Goal: Task Accomplishment & Management: Manage account settings

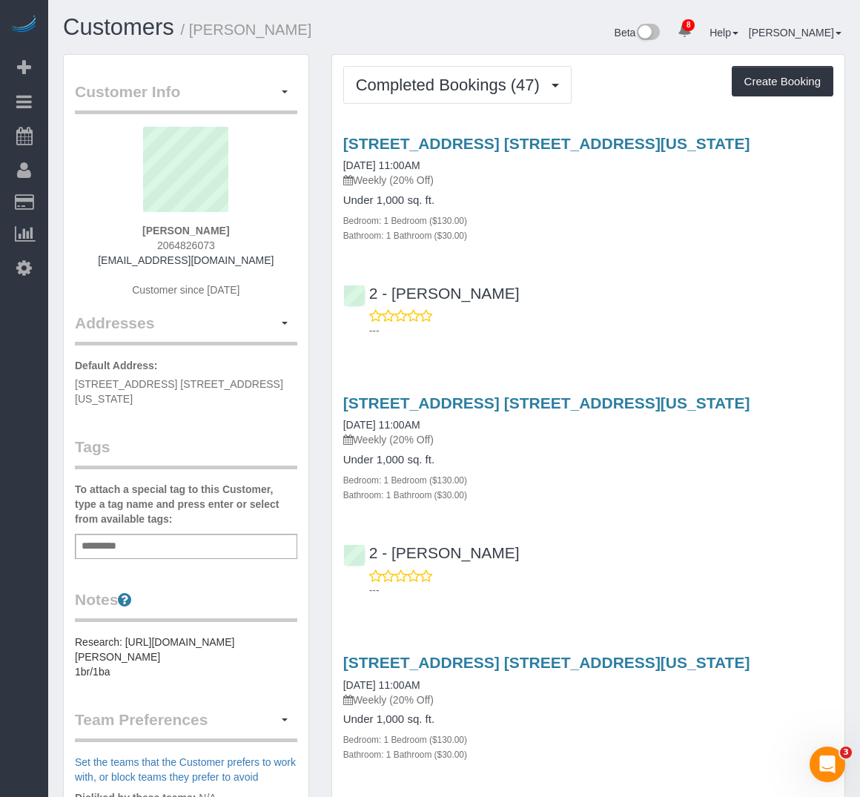
click at [645, 208] on div "Under 1,000 sq. ft. Bedroom: 1 Bedroom ($130.00) Bathroom: 1 Bathroom ($30.00)" at bounding box center [588, 218] width 490 height 48
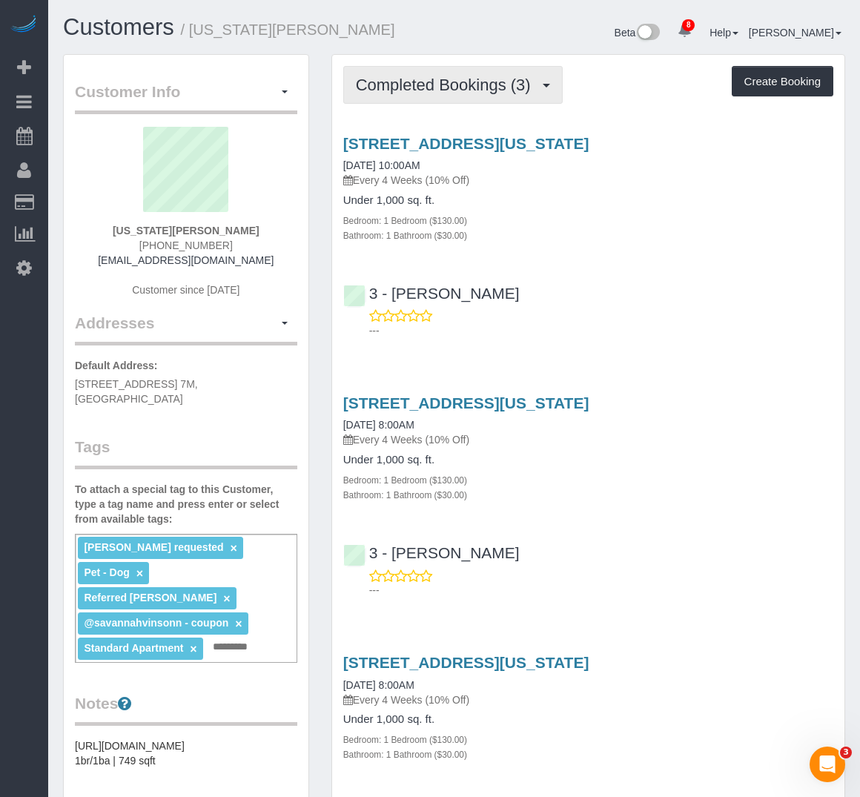
click at [459, 83] on span "Completed Bookings (3)" at bounding box center [447, 85] width 182 height 19
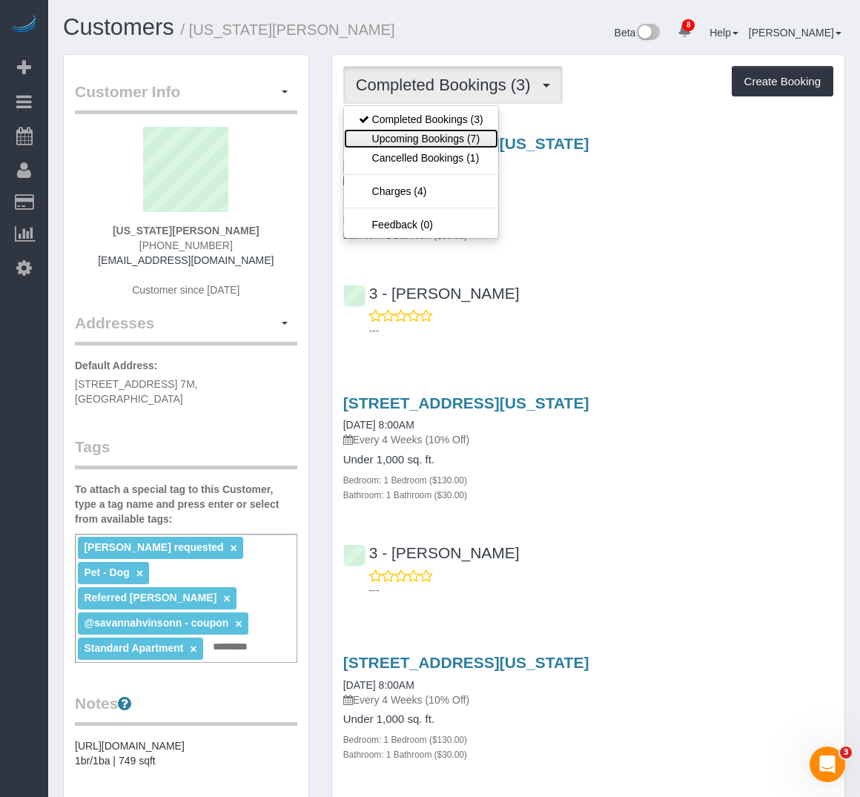
click at [464, 136] on link "Upcoming Bookings (7)" at bounding box center [421, 138] width 154 height 19
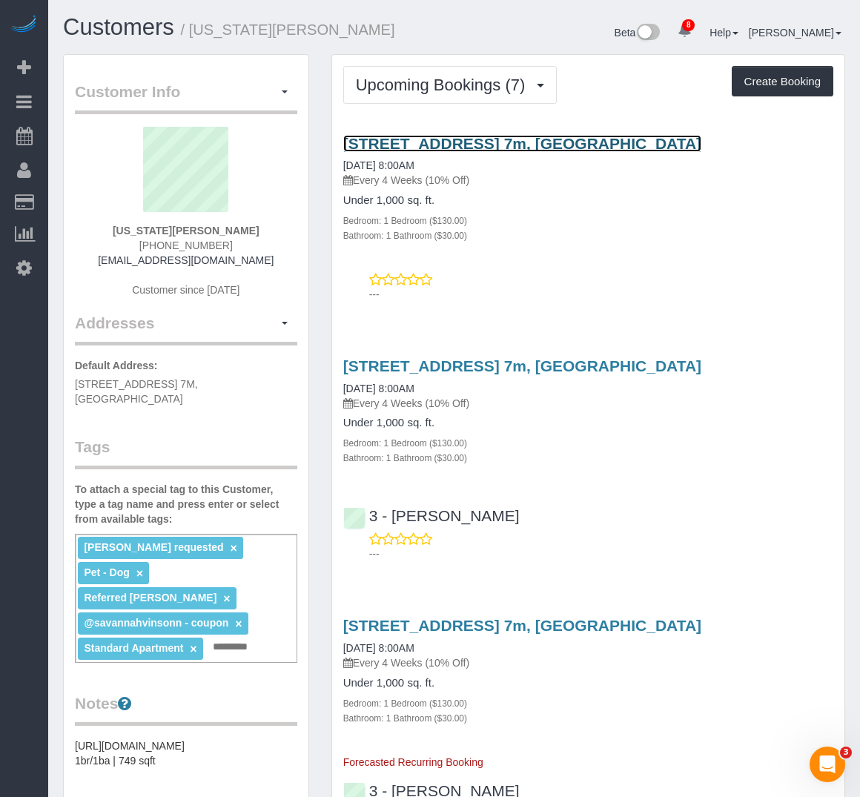
click at [464, 139] on link "655 Union Street, Apt. 7m, Brooklyn, NY 11215" at bounding box center [522, 143] width 358 height 17
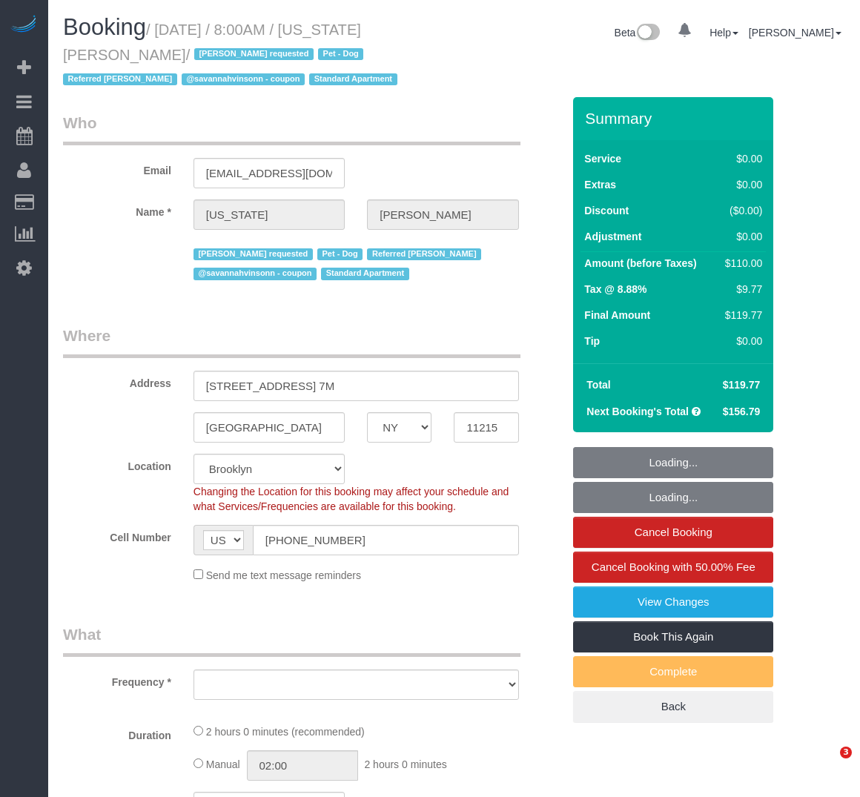
select select "NY"
select select "1"
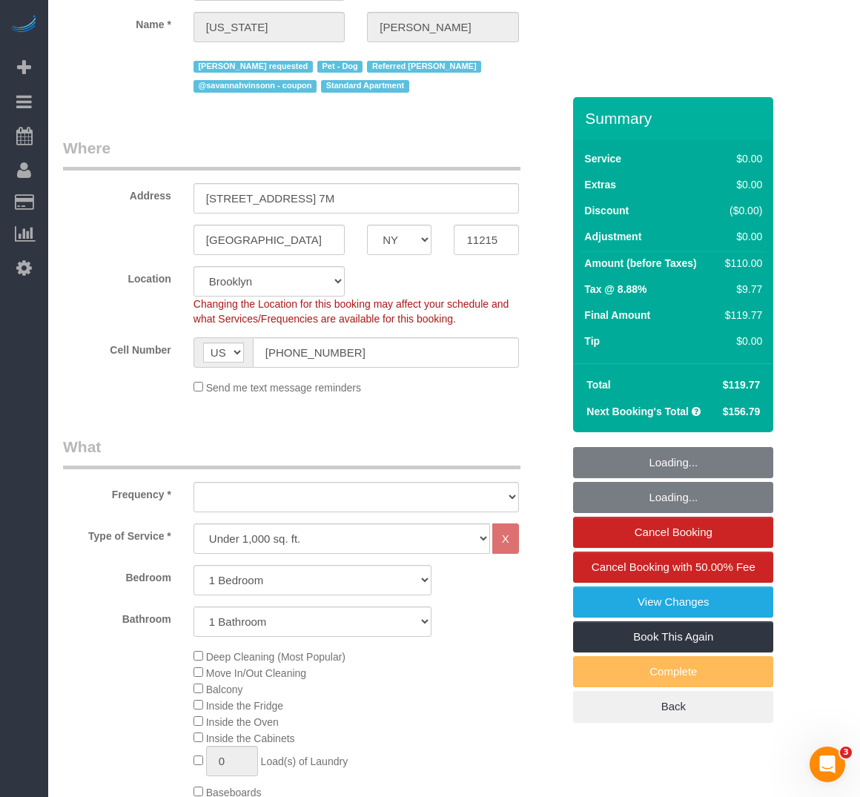
select select "object:814"
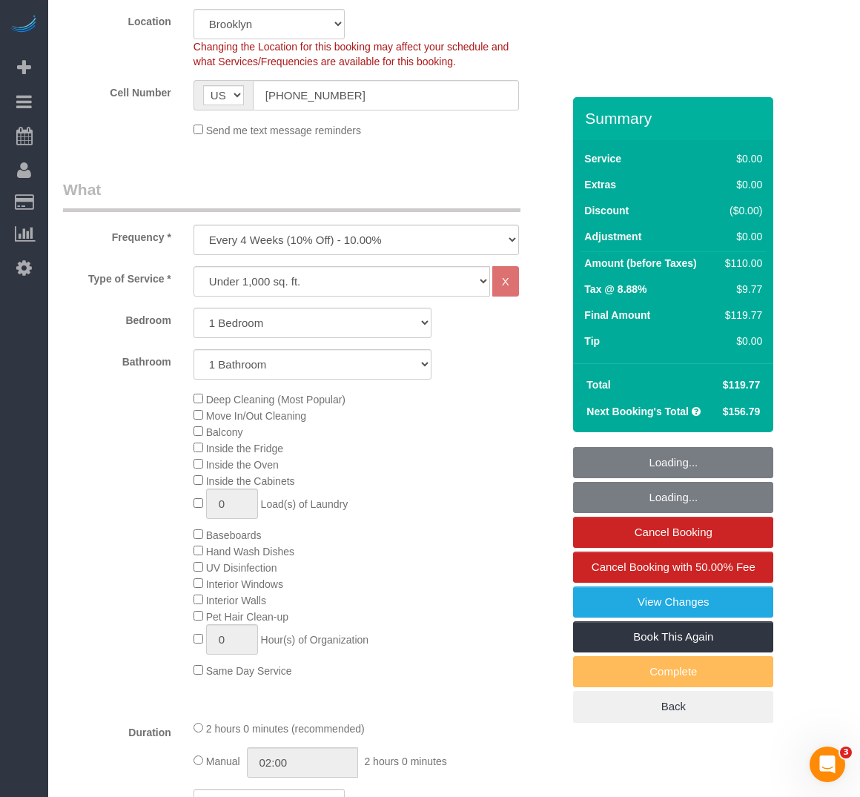
select select "string:stripe-pm_1R8R544VGloSiKo771RbQQGf"
select select "spot1"
select select "number:62"
select select "number:77"
select select "number:13"
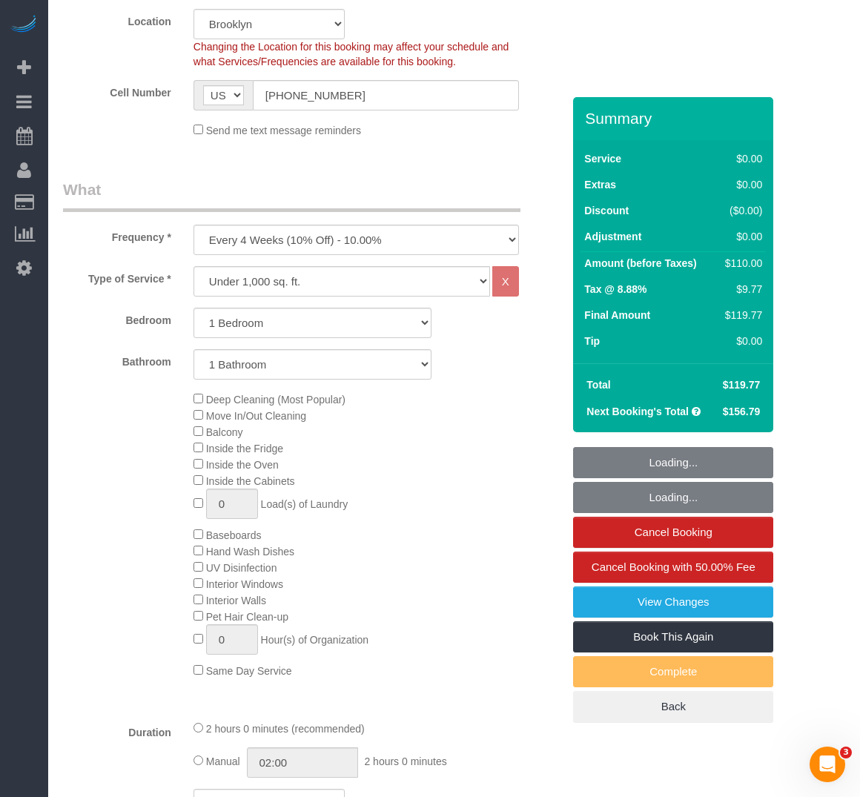
select select "number:5"
select select "object:971"
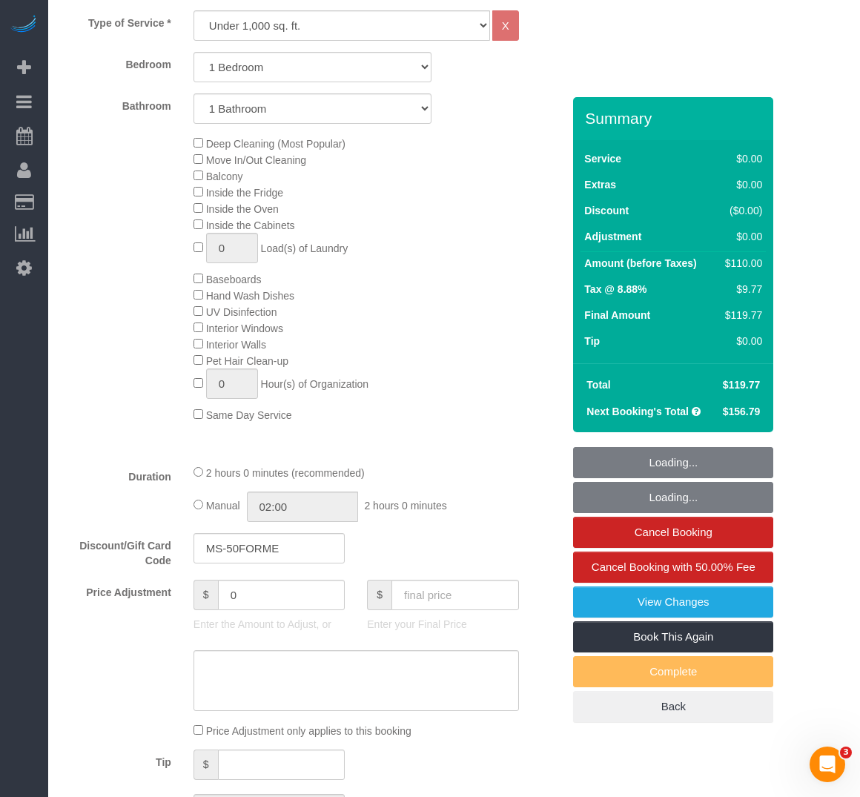
select select "1"
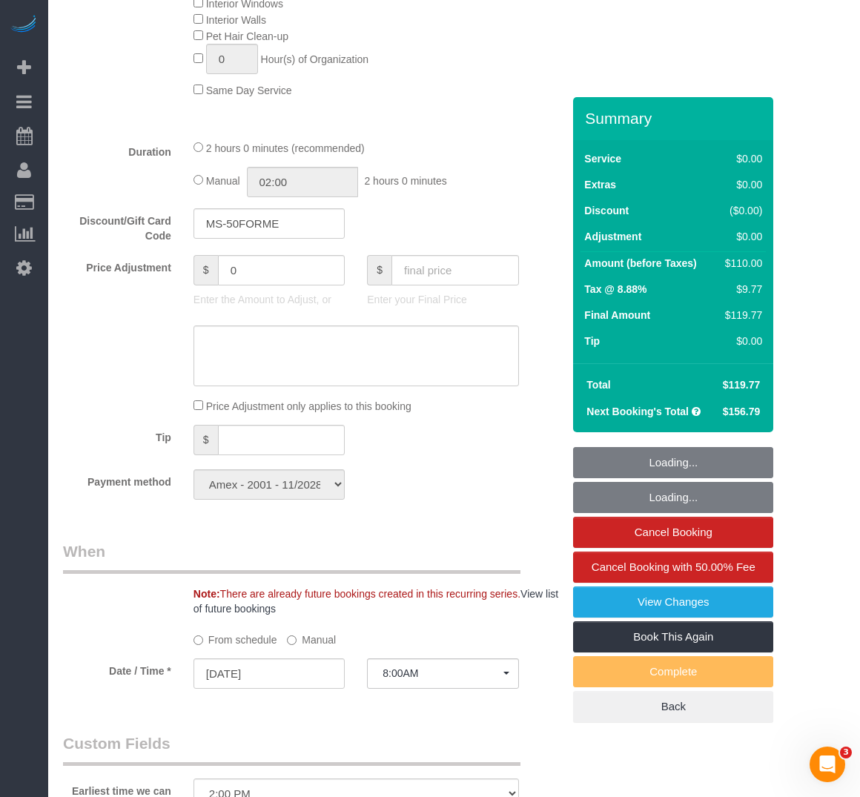
scroll to position [1038, 0]
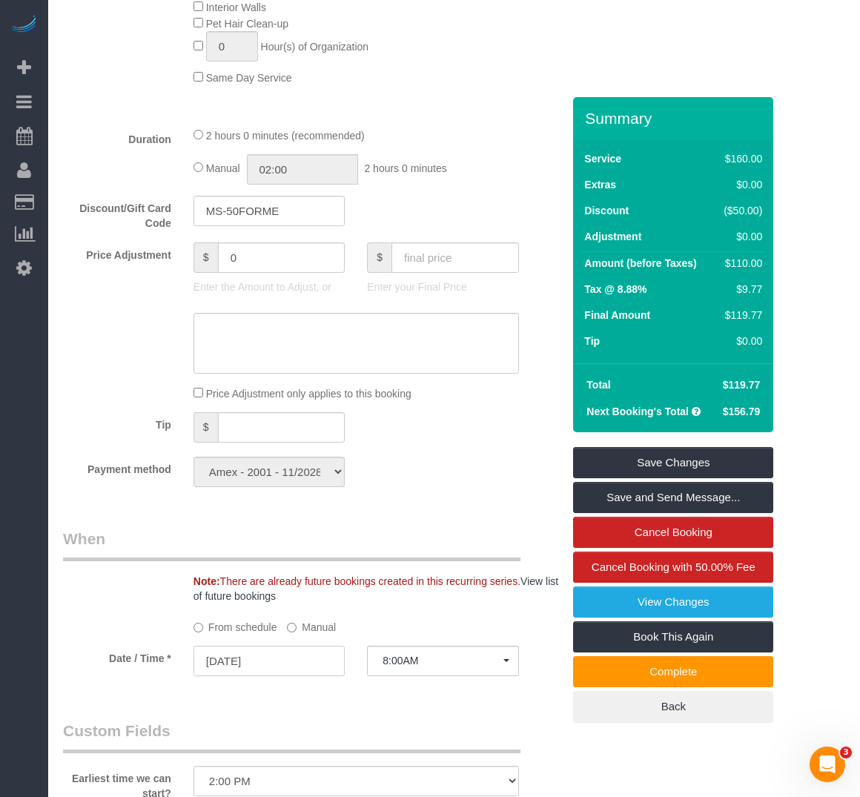
click at [305, 663] on input "08/14/2025" at bounding box center [269, 661] width 151 height 30
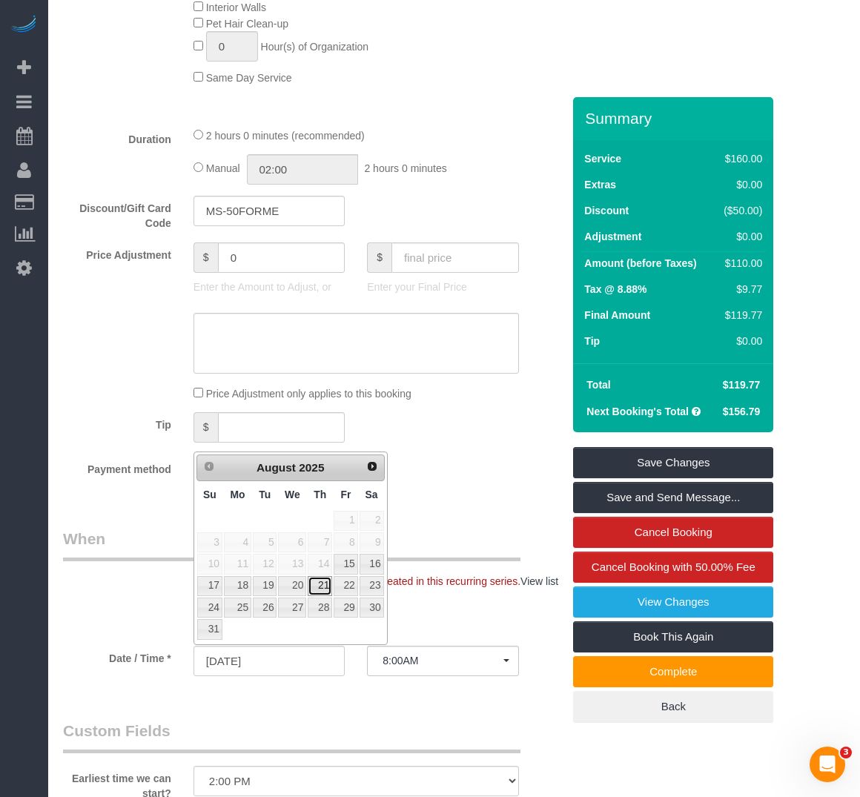
click at [323, 586] on link "21" at bounding box center [320, 586] width 24 height 20
type input "08/21/2025"
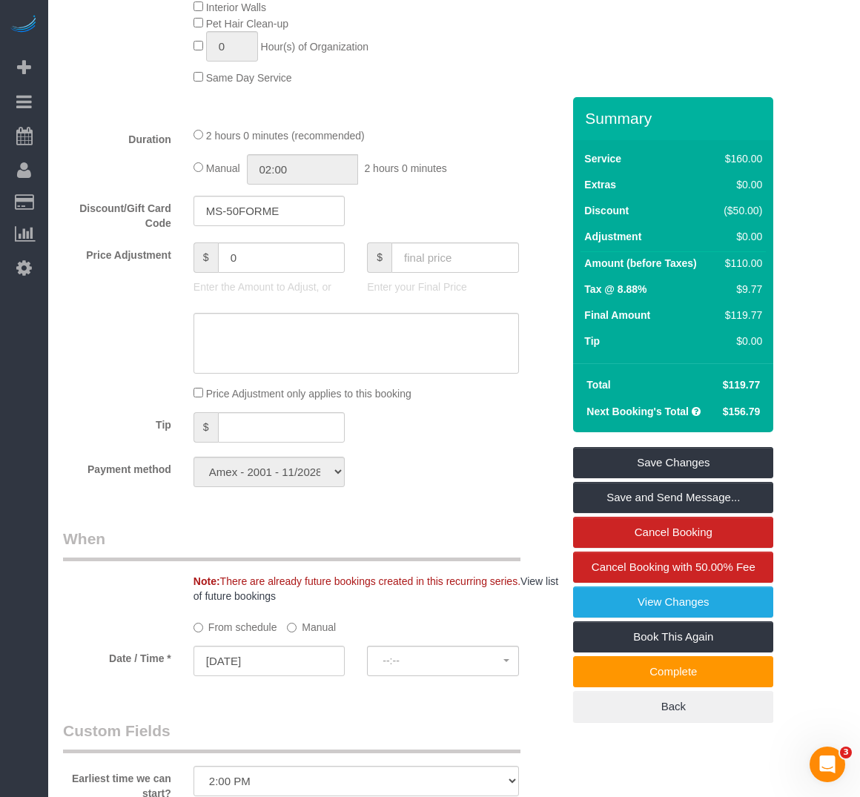
select select "spot43"
click at [606, 461] on link "Save Changes" at bounding box center [673, 462] width 200 height 31
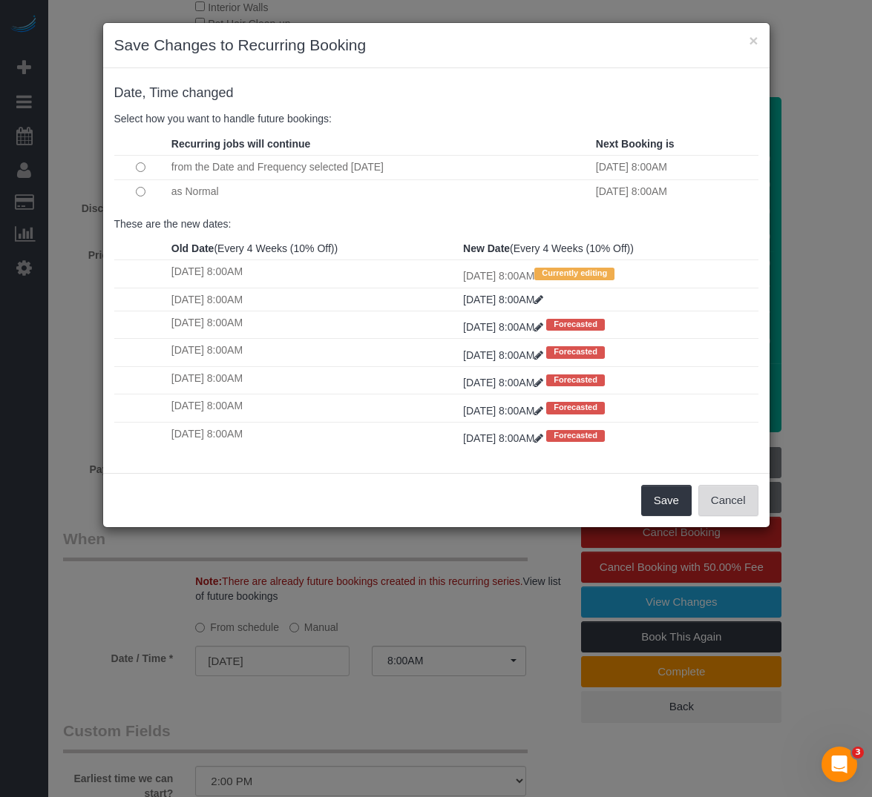
click at [733, 513] on button "Cancel" at bounding box center [728, 500] width 60 height 31
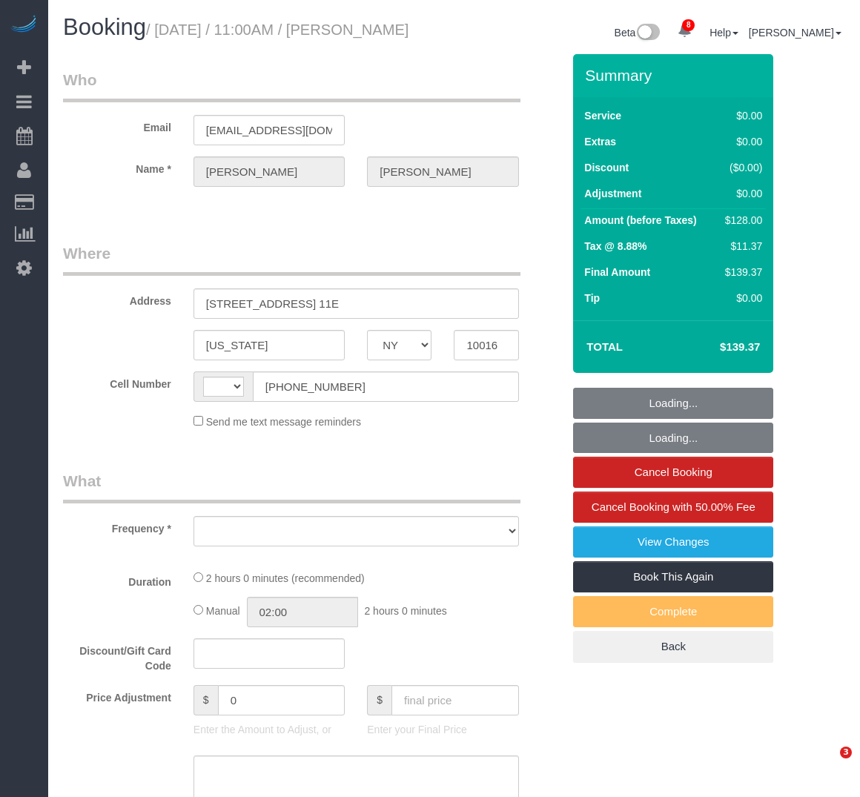
select select "NY"
select select "object:440"
select select "string:stripe-pm_1Pehcb4VGloSiKo7kAgfW8VD"
select select "number:89"
select select "number:90"
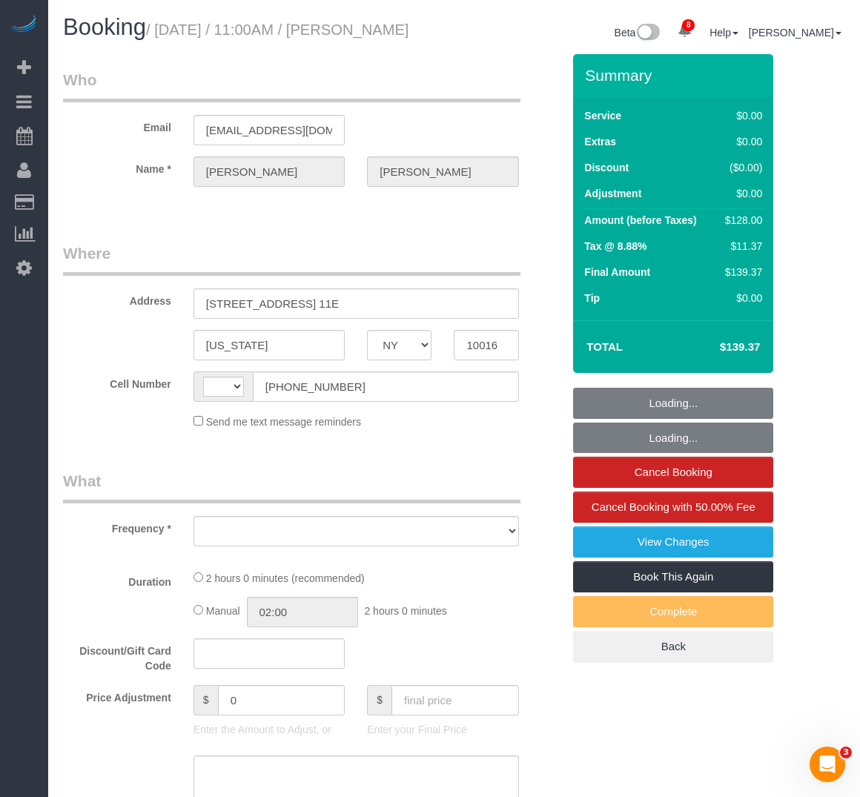
select select "number:15"
select select "number:6"
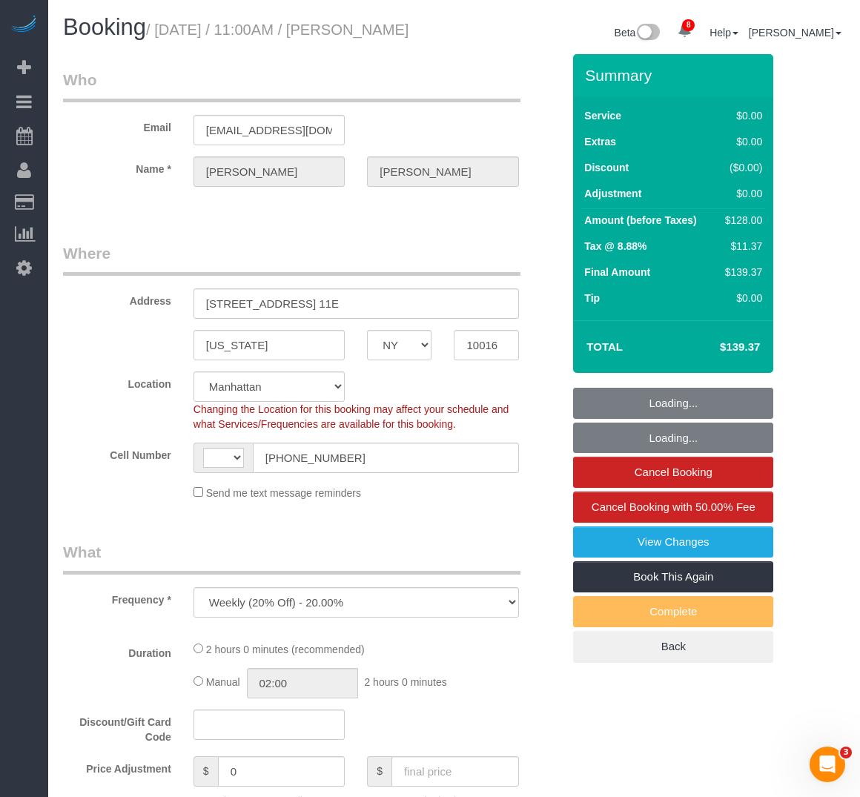
select select "object:842"
select select "string:US"
select select "1"
select select "spot1"
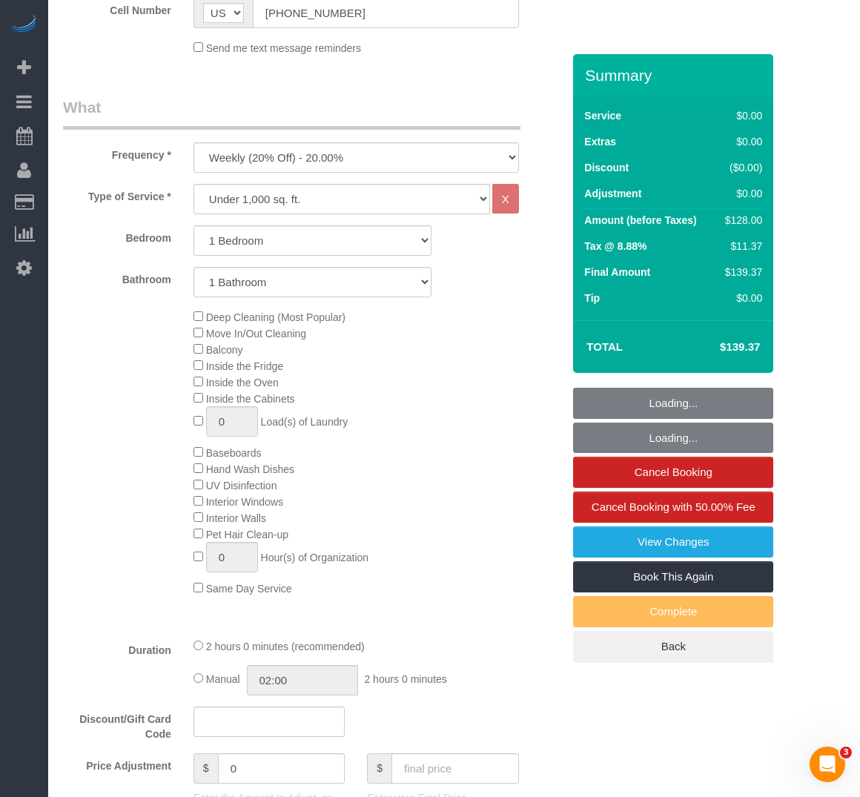
select select "1"
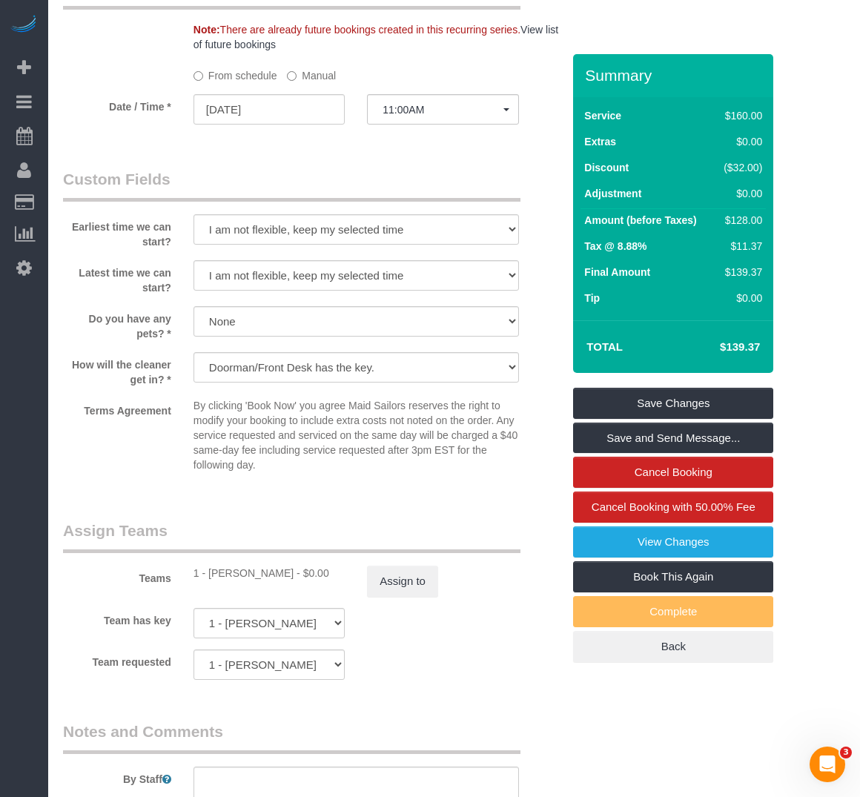
scroll to position [1558, 0]
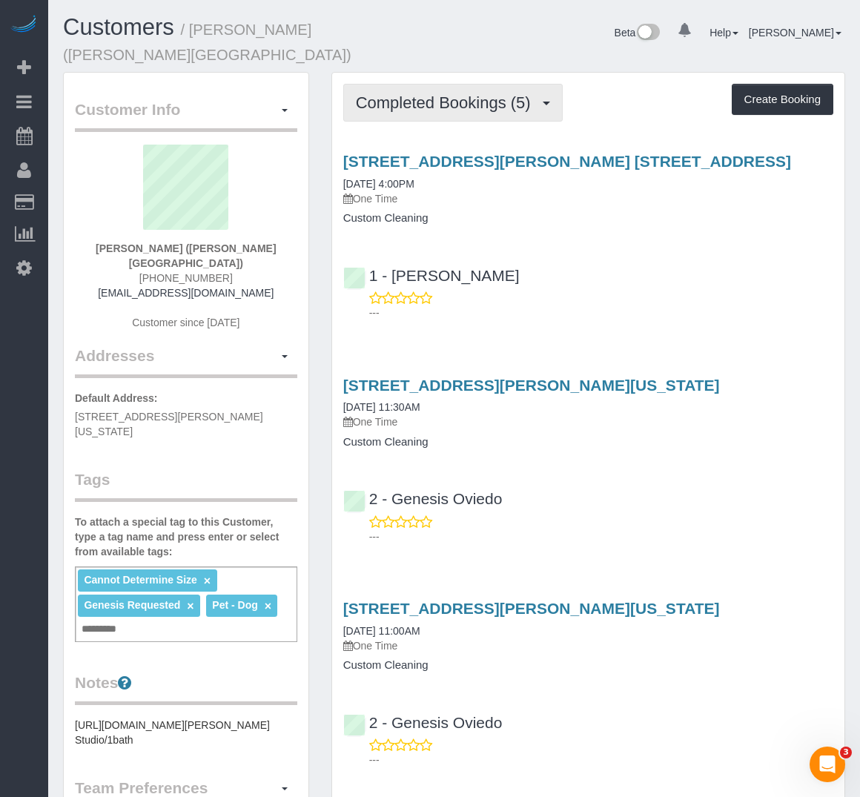
click at [452, 93] on span "Completed Bookings (5)" at bounding box center [447, 102] width 182 height 19
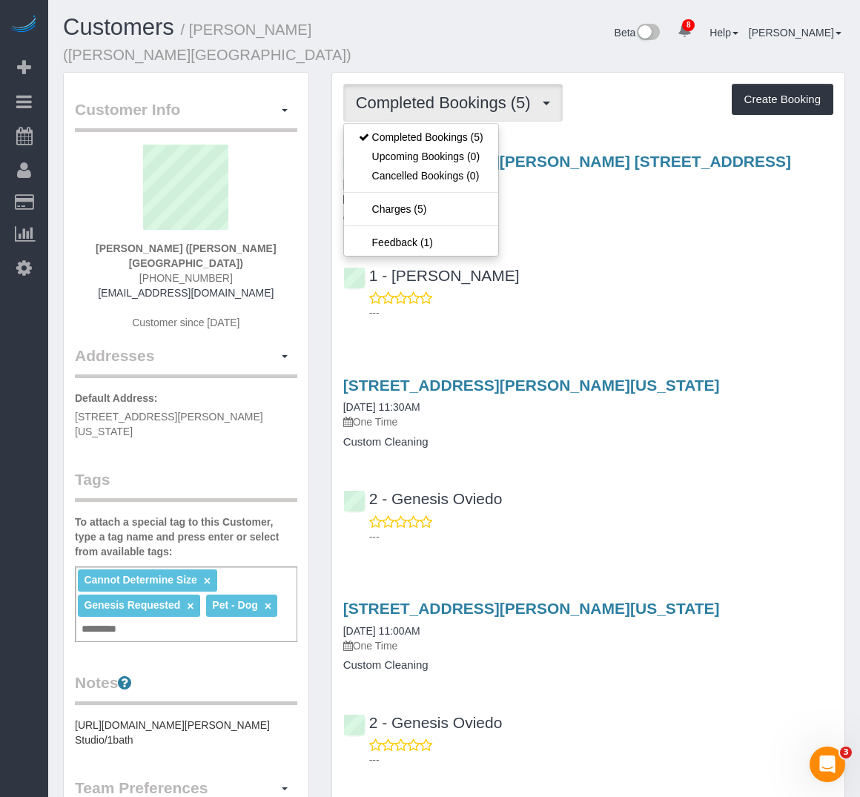
click at [643, 254] on div "1 - Yennifer Garcia ---" at bounding box center [588, 287] width 513 height 67
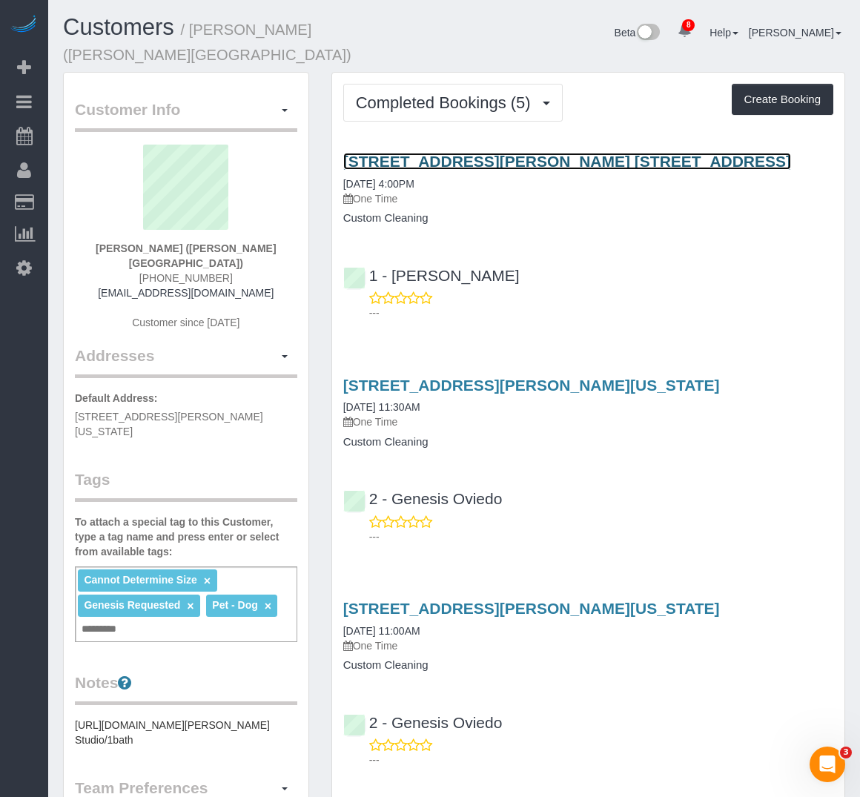
click at [570, 153] on link "540 Fulton Street, Apt. 26f, Brooklyn, NY 11201" at bounding box center [567, 161] width 448 height 17
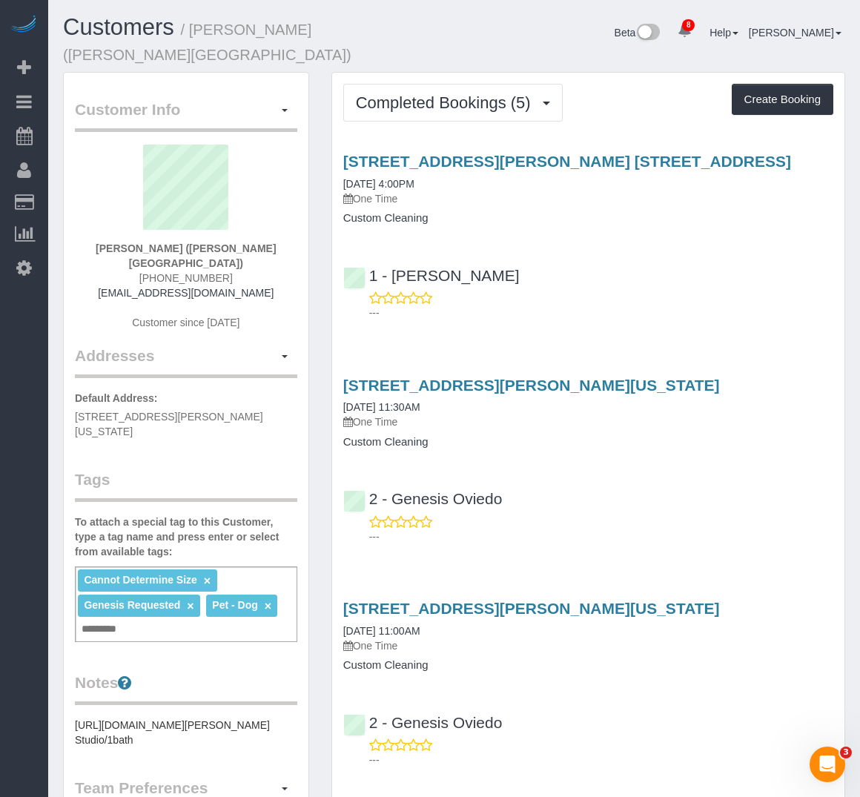
click at [260, 99] on legend "Customer Info Edit Contact Info Send Message Email Preferences Special Sales Ta…" at bounding box center [186, 115] width 223 height 33
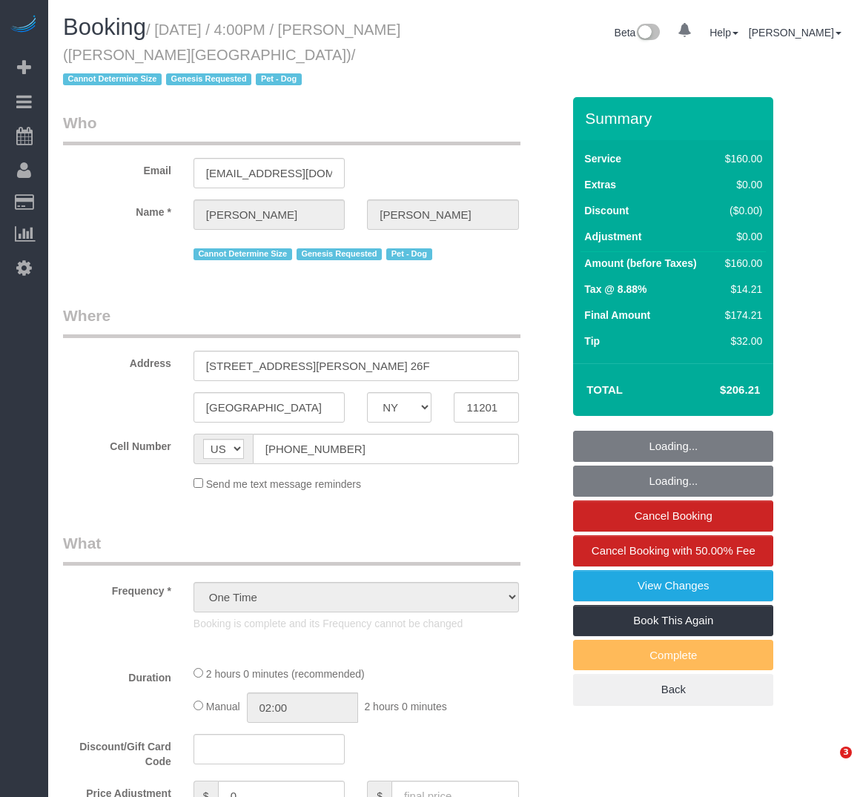
select select "NY"
select select "object:860"
select select "string:stripe-pm_1PlBvd4VGloSiKo75nwDGMDO"
select select "number:64"
select select "number:77"
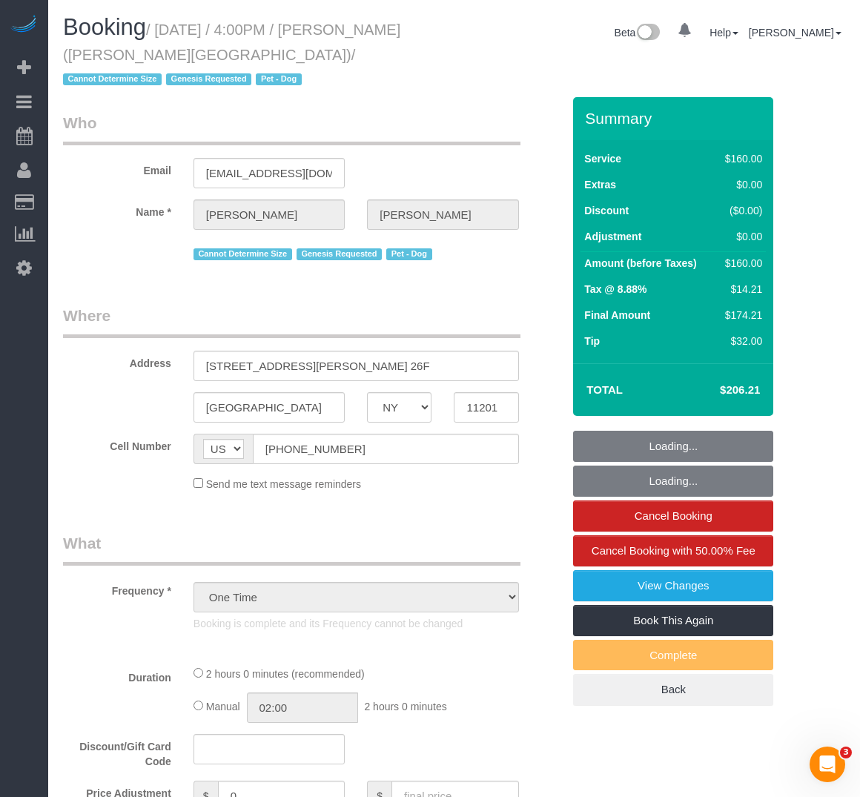
select select "number:13"
select select "number:5"
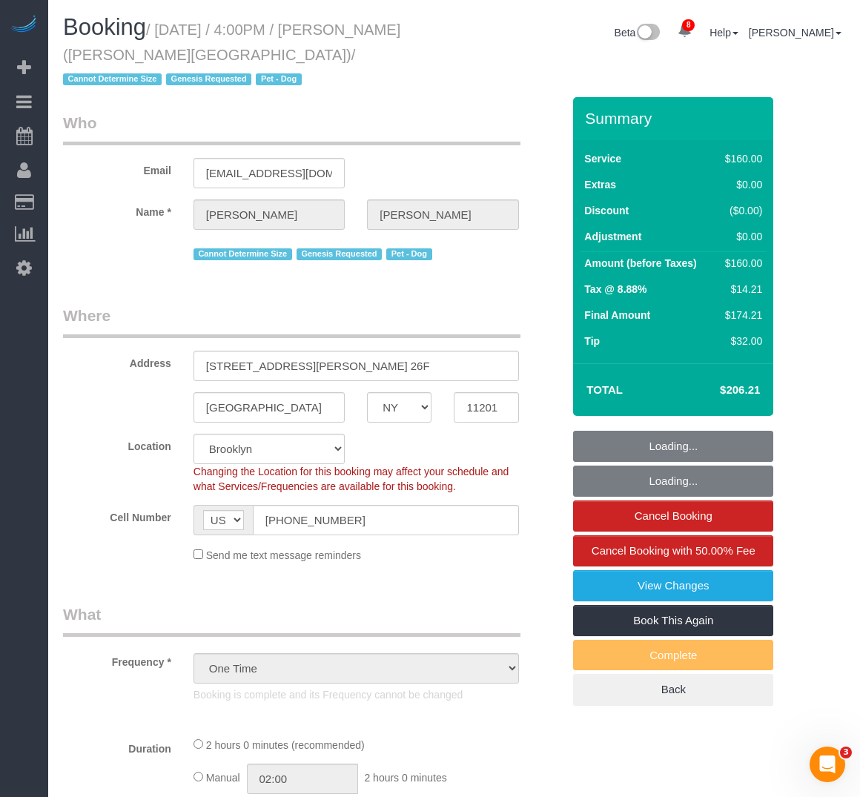
select select "spot1"
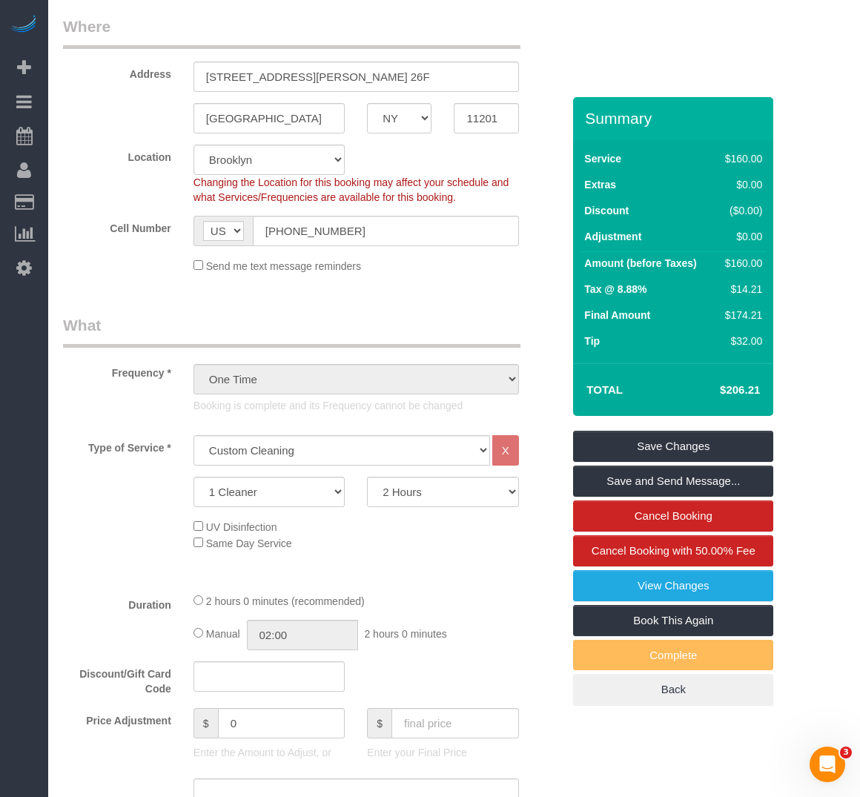
scroll to position [297, 0]
